Goal: Transaction & Acquisition: Purchase product/service

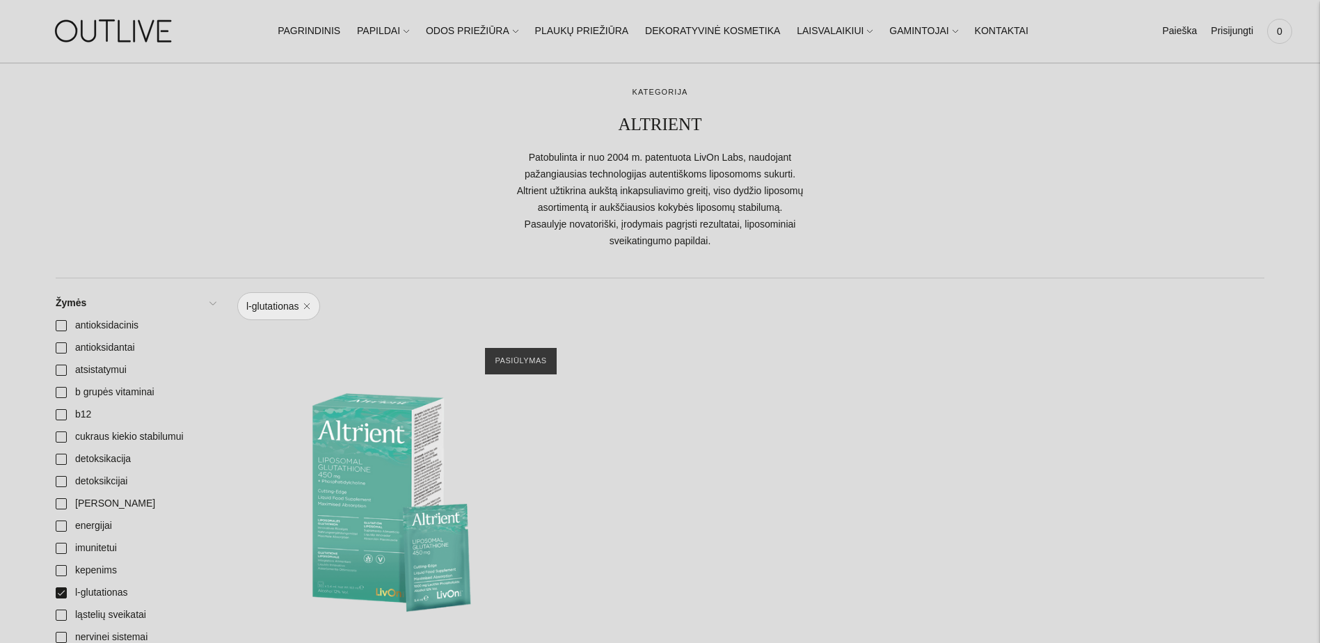
scroll to position [278, 0]
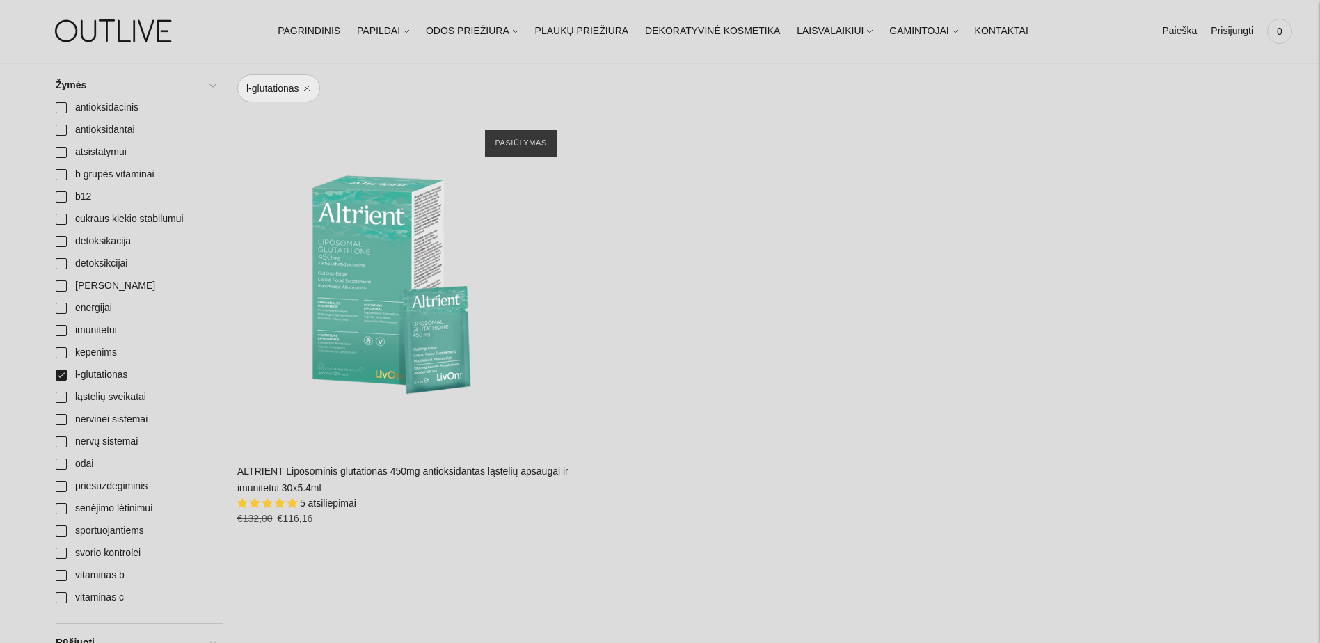
click at [323, 503] on span "5 atsiliepimai" at bounding box center [328, 502] width 56 height 11
click at [267, 504] on span "5.00 stars" at bounding box center [268, 502] width 13 height 9
click at [321, 483] on link "ALTRIENT Liposominis glutationas 450mg antioksidantas ląstelių apsaugai ir imun…" at bounding box center [402, 479] width 331 height 28
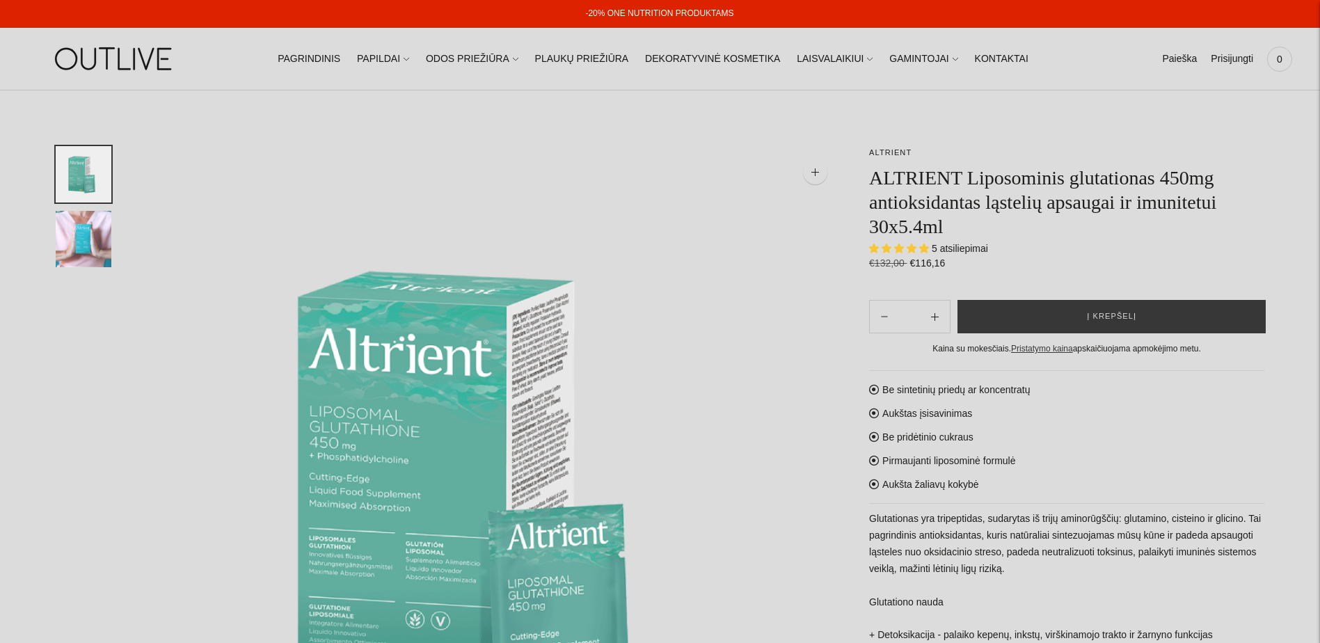
select select "**********"
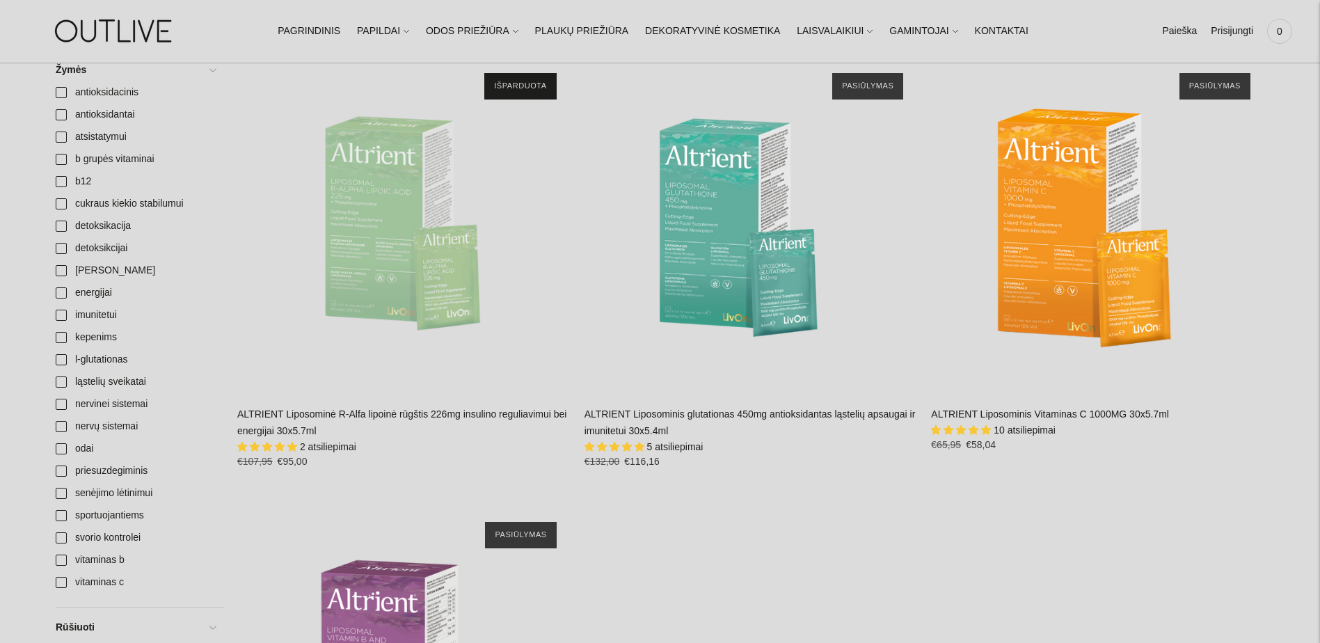
scroll to position [209, 0]
